Goal: Task Accomplishment & Management: Complete application form

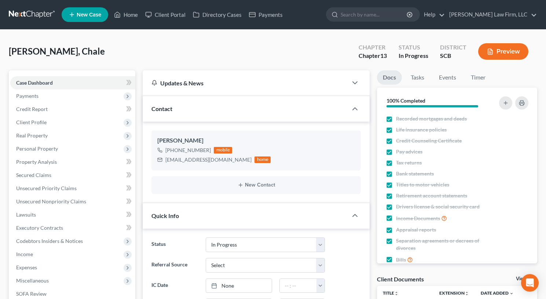
select select "3"
select select "0"
click at [511, 52] on button "Preview" at bounding box center [503, 51] width 50 height 16
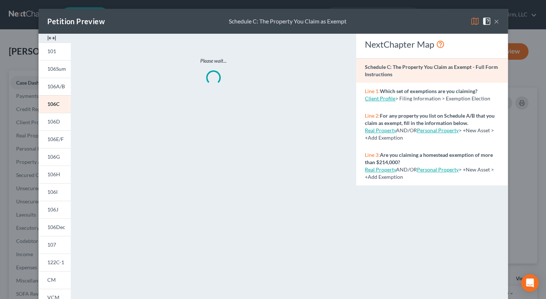
scroll to position [518, 0]
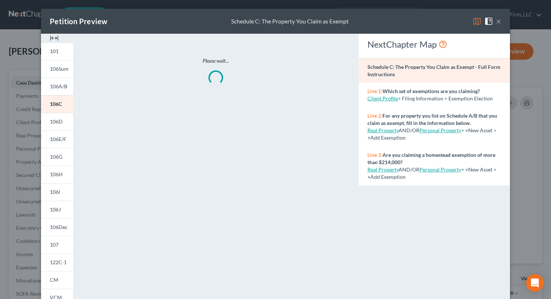
click at [54, 38] on img at bounding box center [54, 38] width 9 height 9
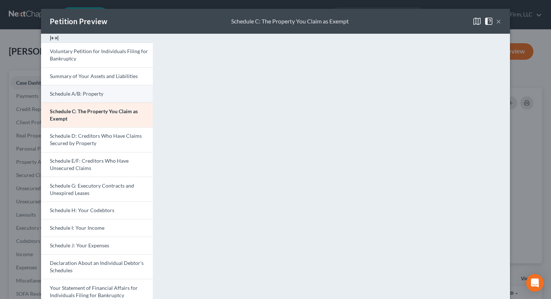
click at [87, 91] on span "Schedule A/B: Property" at bounding box center [77, 94] width 54 height 6
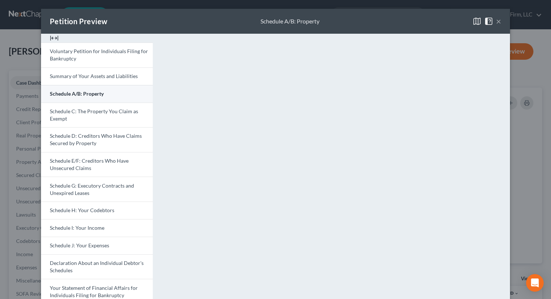
click at [496, 19] on button "×" at bounding box center [498, 21] width 5 height 9
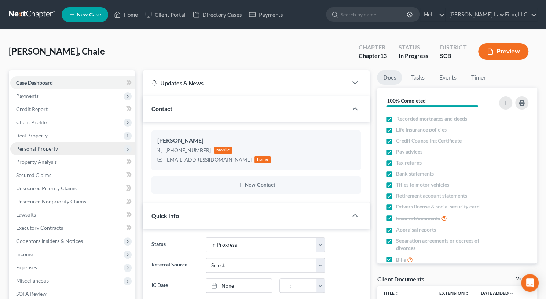
click at [51, 154] on span "Personal Property" at bounding box center [72, 148] width 125 height 13
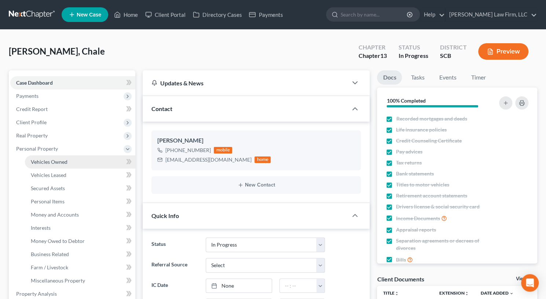
click at [53, 162] on span "Vehicles Owned" at bounding box center [49, 162] width 37 height 6
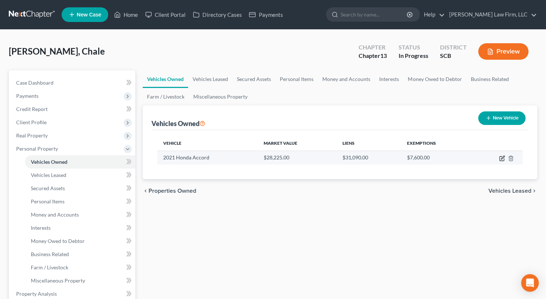
click at [502, 159] on icon "button" at bounding box center [502, 158] width 6 height 6
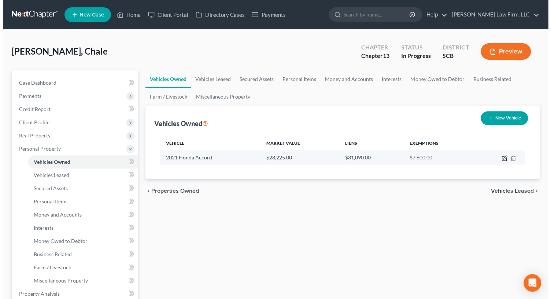
select select "0"
select select "5"
select select "0"
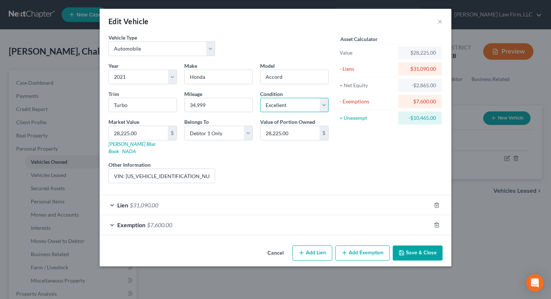
click at [317, 106] on select "Select Excellent Very Good Good Fair Poor" at bounding box center [294, 105] width 69 height 15
select select "2"
click at [260, 98] on select "Select Excellent Very Good Good Fair Poor" at bounding box center [294, 105] width 69 height 15
click at [413, 246] on button "Save & Close" at bounding box center [418, 253] width 50 height 15
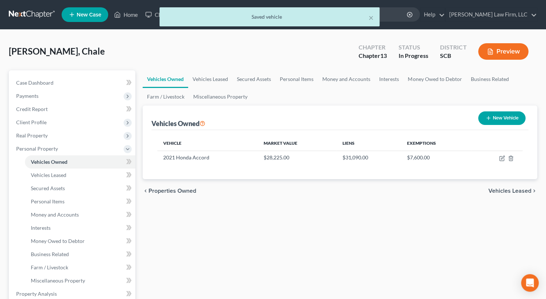
click at [488, 46] on button "Preview" at bounding box center [503, 51] width 50 height 16
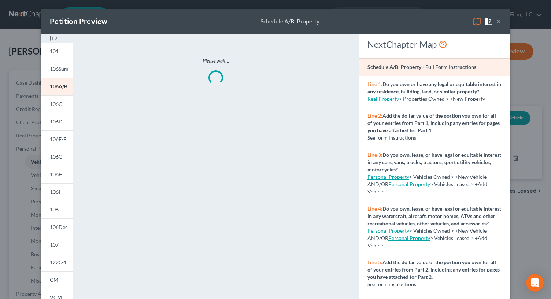
click at [50, 38] on img at bounding box center [54, 38] width 9 height 9
